Goal: Use online tool/utility: Utilize a website feature to perform a specific function

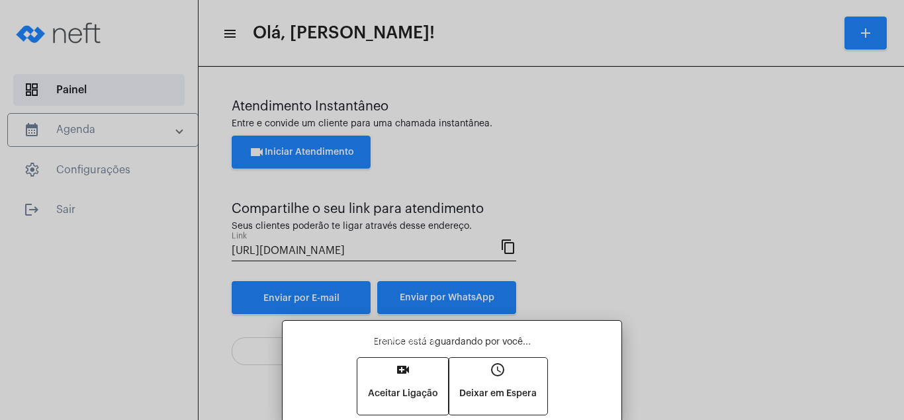
click at [400, 371] on mat-icon "video_call" at bounding box center [403, 370] width 16 height 16
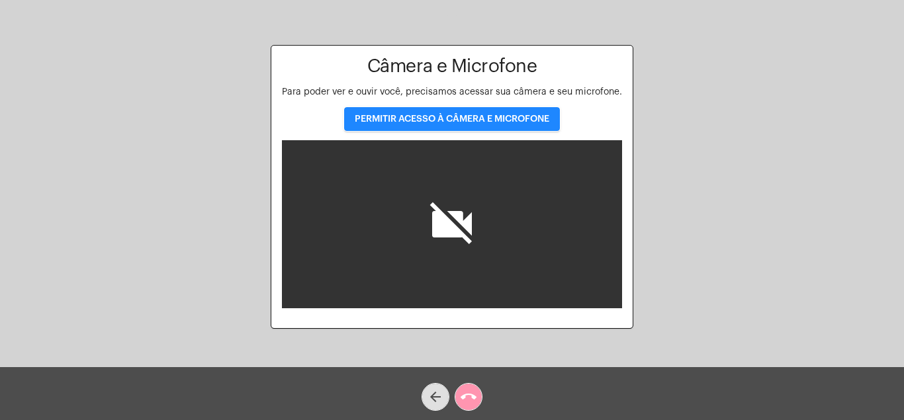
click at [496, 118] on span "PERMITIR ACESSO À CÂMERA E MICROFONE" at bounding box center [452, 118] width 195 height 9
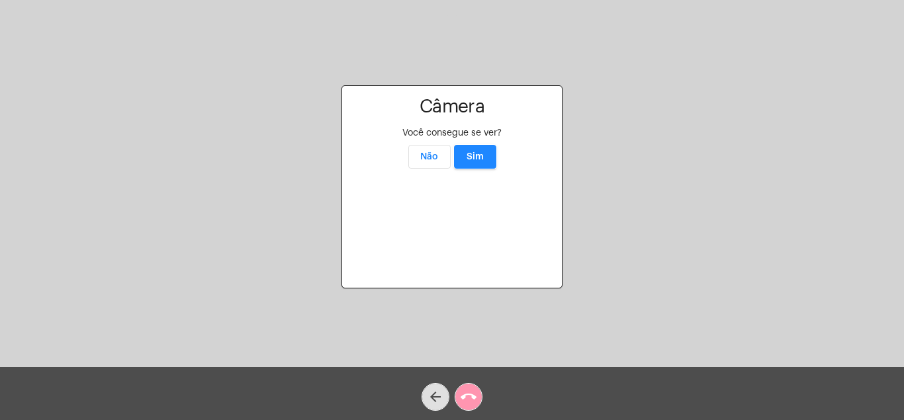
click at [471, 145] on button "Sim" at bounding box center [475, 157] width 42 height 24
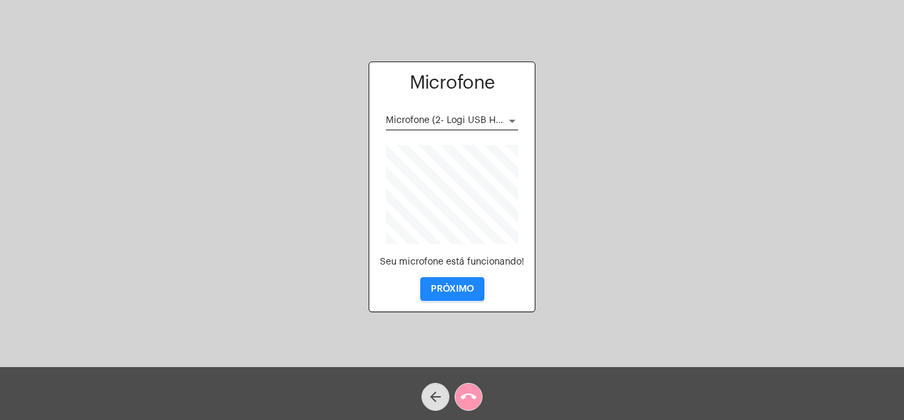
click at [448, 282] on button "PRÓXIMO" at bounding box center [452, 289] width 64 height 24
